Goal: Task Accomplishment & Management: Use online tool/utility

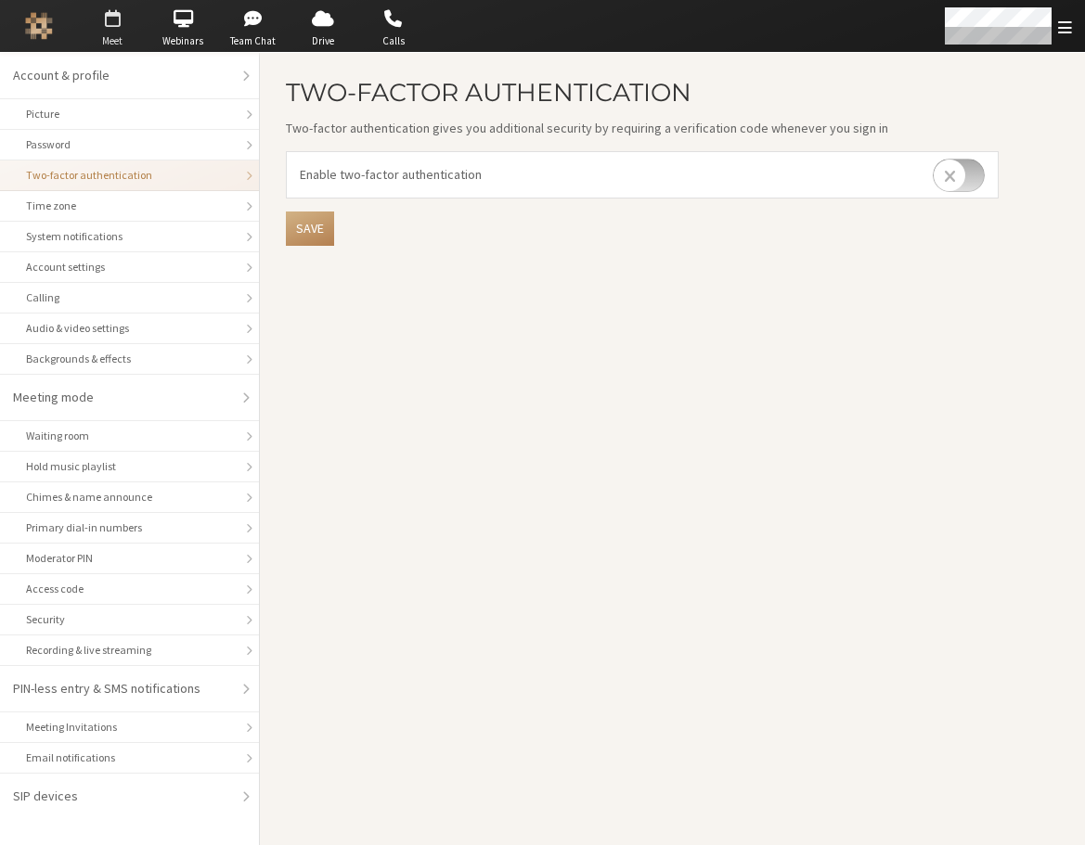
click at [121, 30] on span "button" at bounding box center [112, 19] width 65 height 30
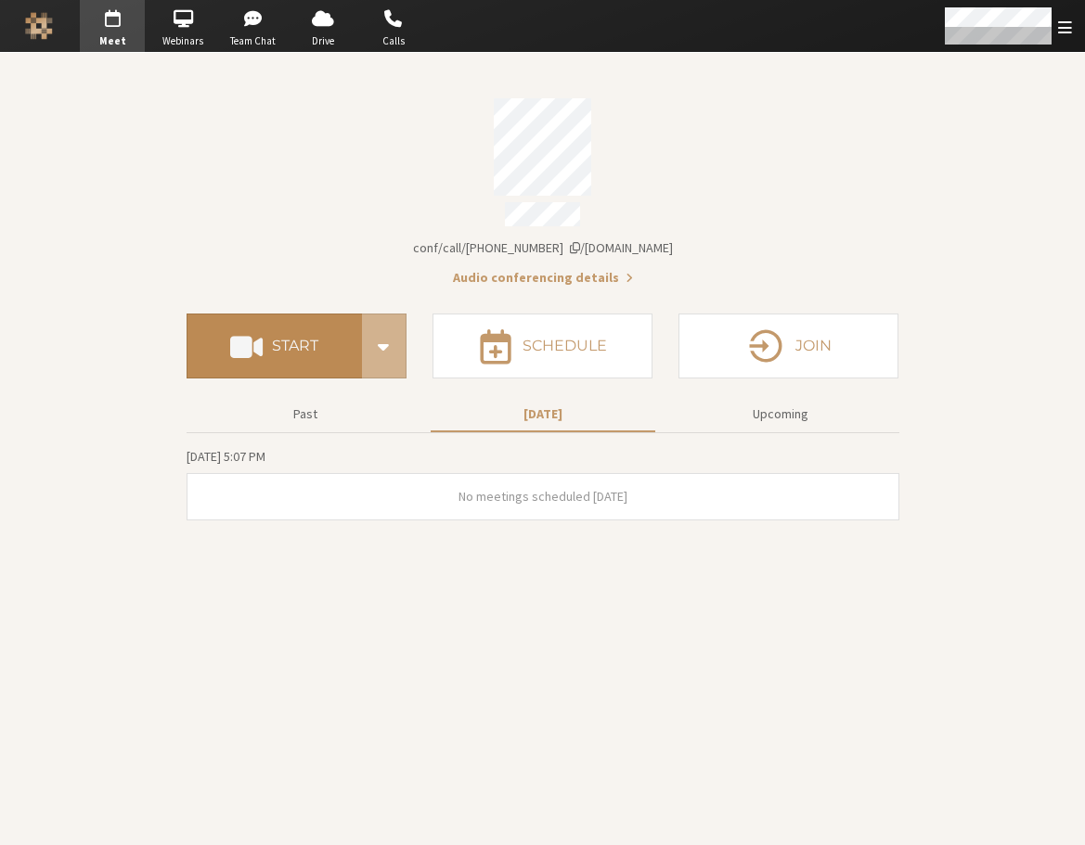
click at [306, 328] on button "Start" at bounding box center [274, 346] width 175 height 65
